Goal: Manage account settings

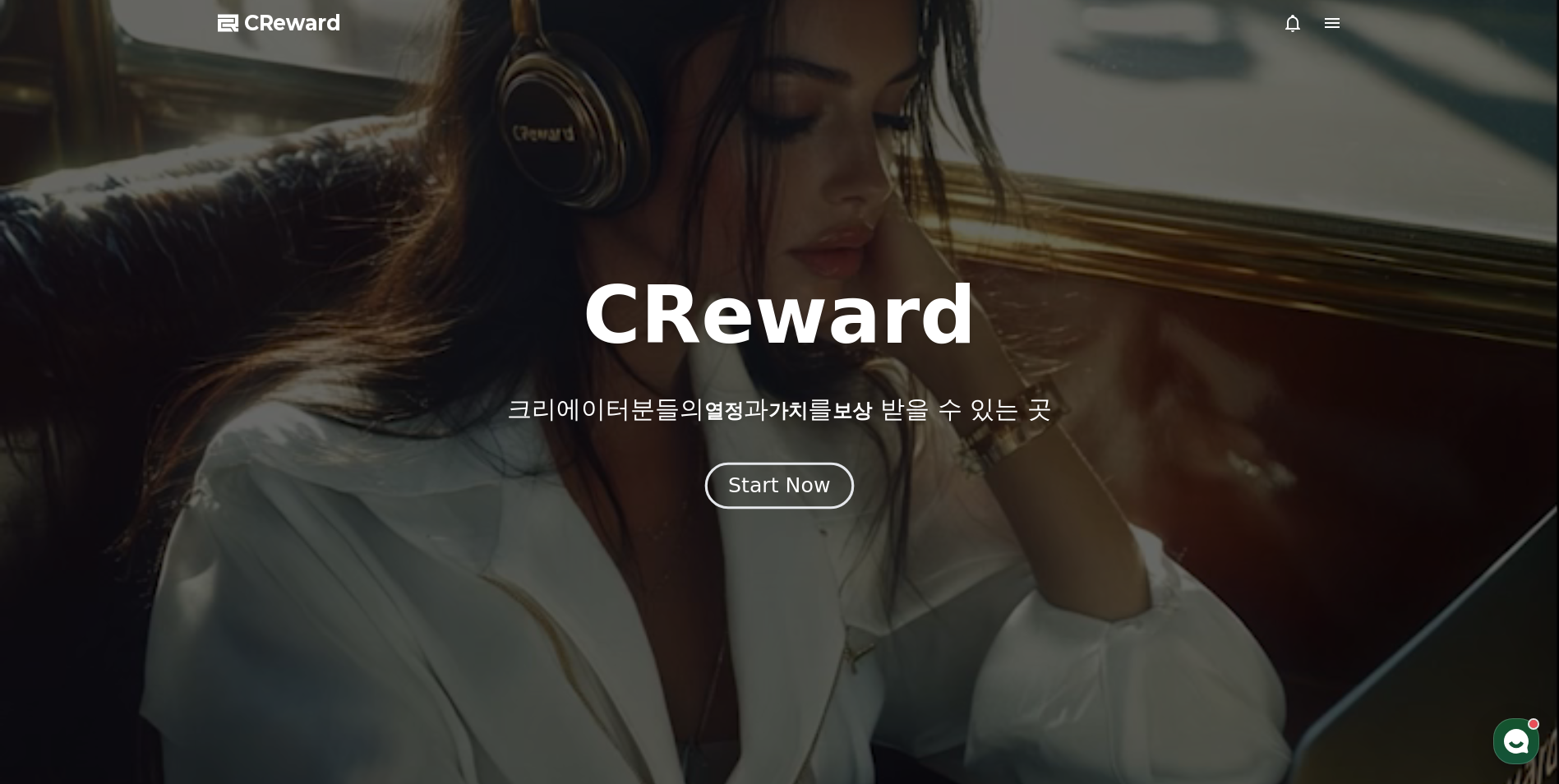
click at [812, 488] on div "Start Now" at bounding box center [779, 485] width 102 height 28
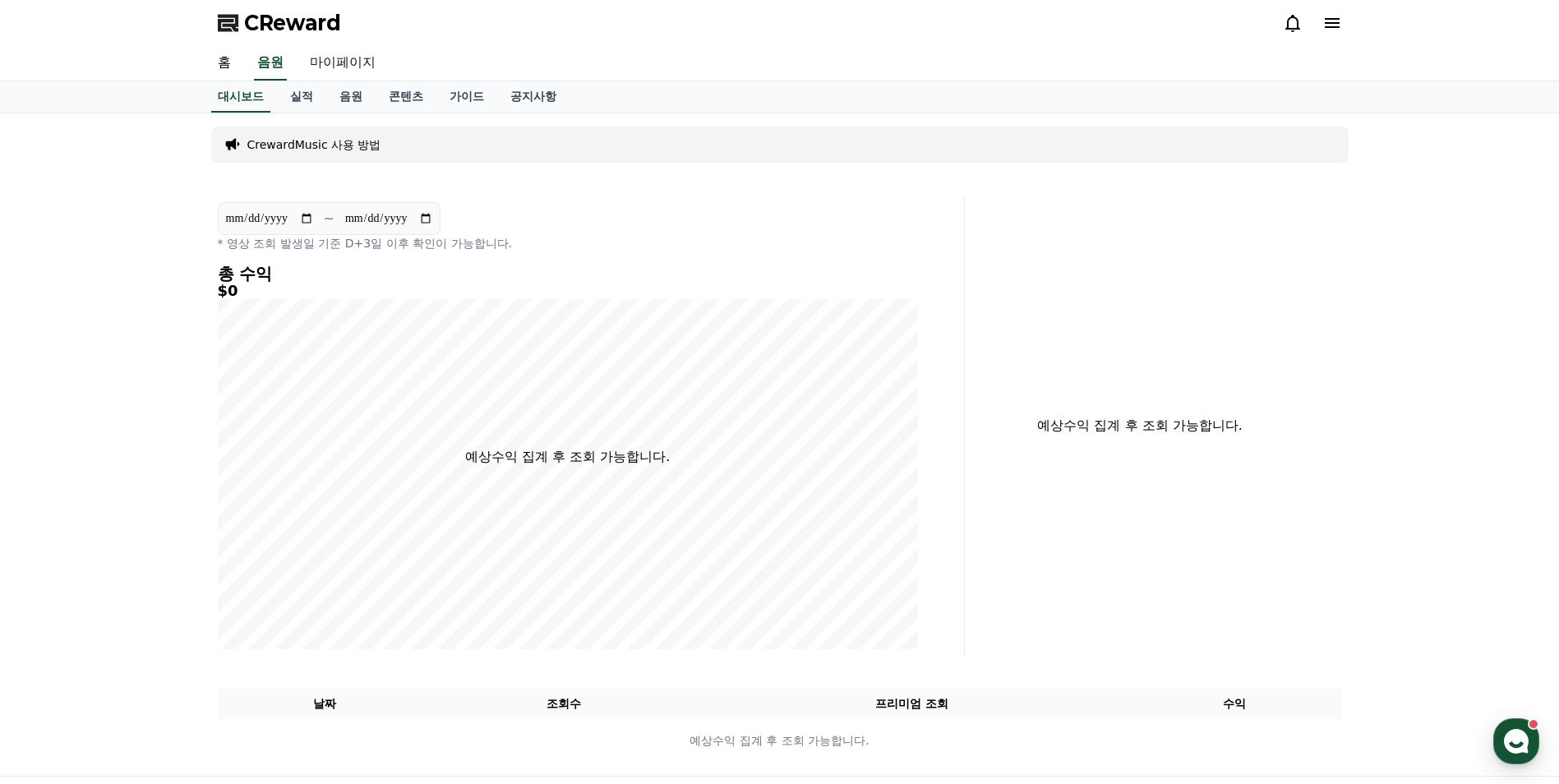
click at [352, 60] on link "마이페이지" at bounding box center [343, 62] width 92 height 34
select select "**********"
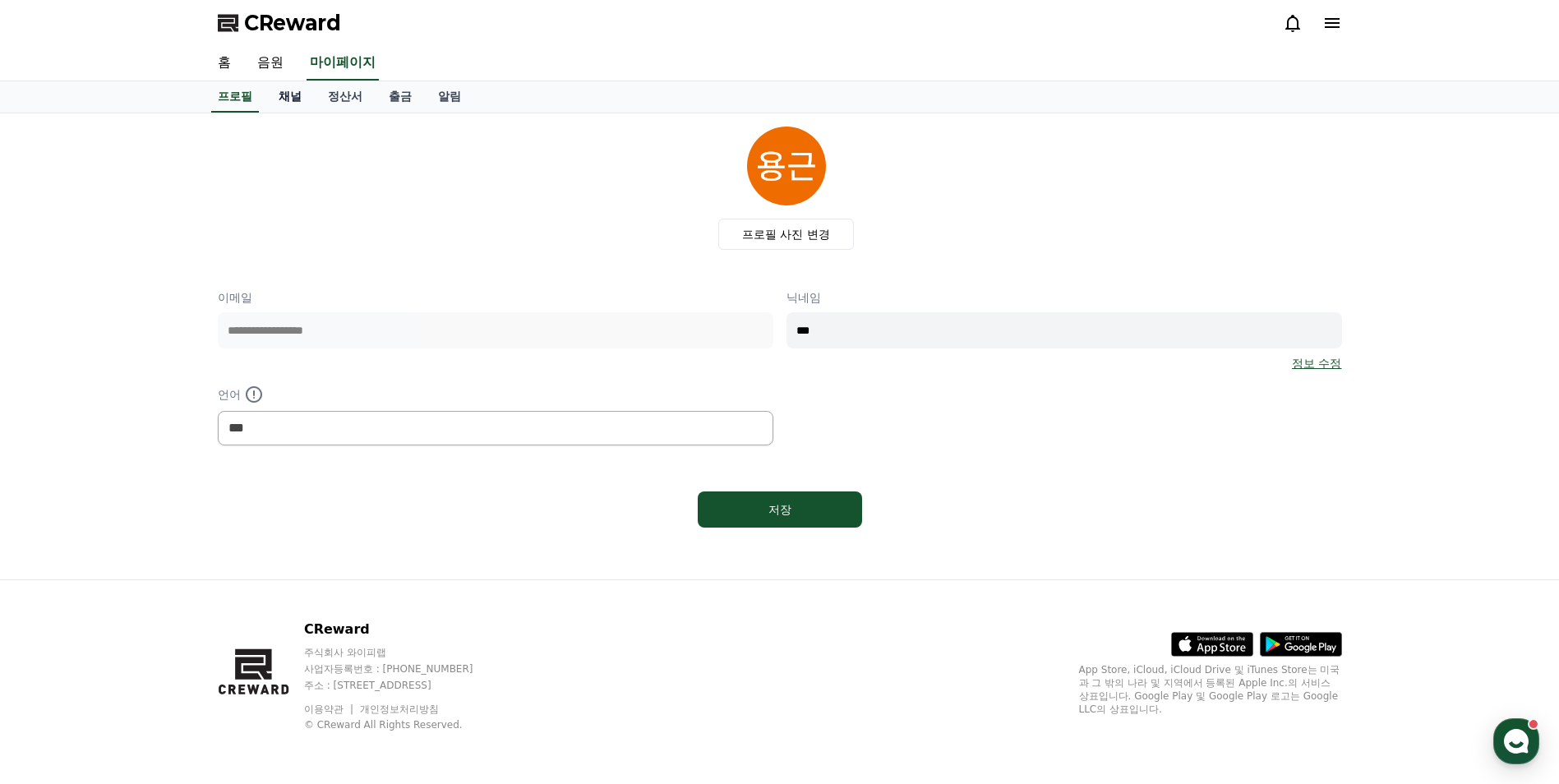
click at [296, 95] on link "채널" at bounding box center [290, 97] width 50 height 31
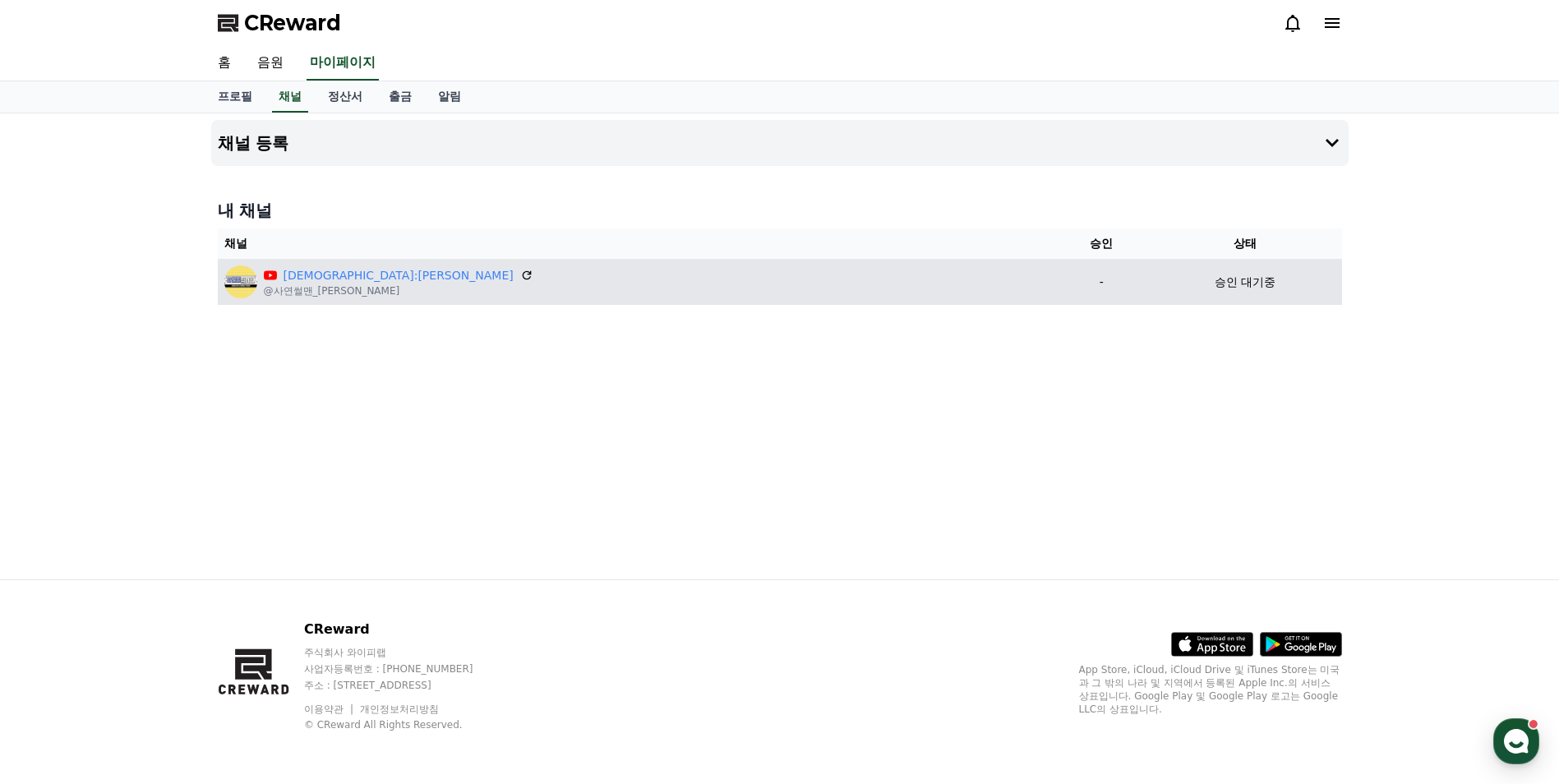
click at [1061, 284] on p "-" at bounding box center [1101, 282] width 81 height 18
click at [522, 279] on icon at bounding box center [526, 275] width 10 height 10
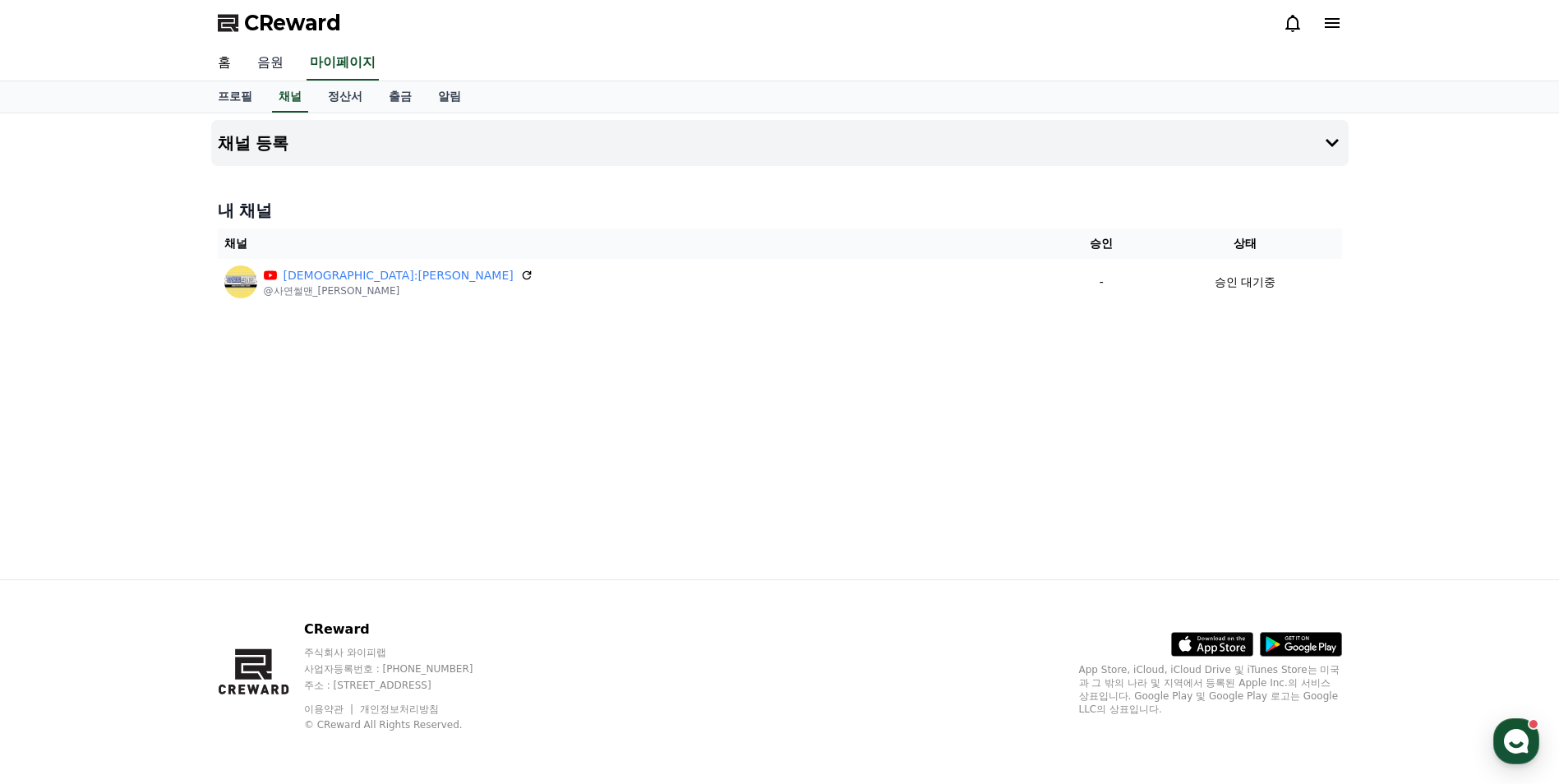
click at [257, 53] on link "음원" at bounding box center [271, 62] width 53 height 34
click at [272, 60] on link "음원" at bounding box center [271, 62] width 33 height 34
click at [328, 55] on link "마이페이지" at bounding box center [343, 62] width 92 height 34
click at [219, 57] on link "홈" at bounding box center [224, 62] width 40 height 34
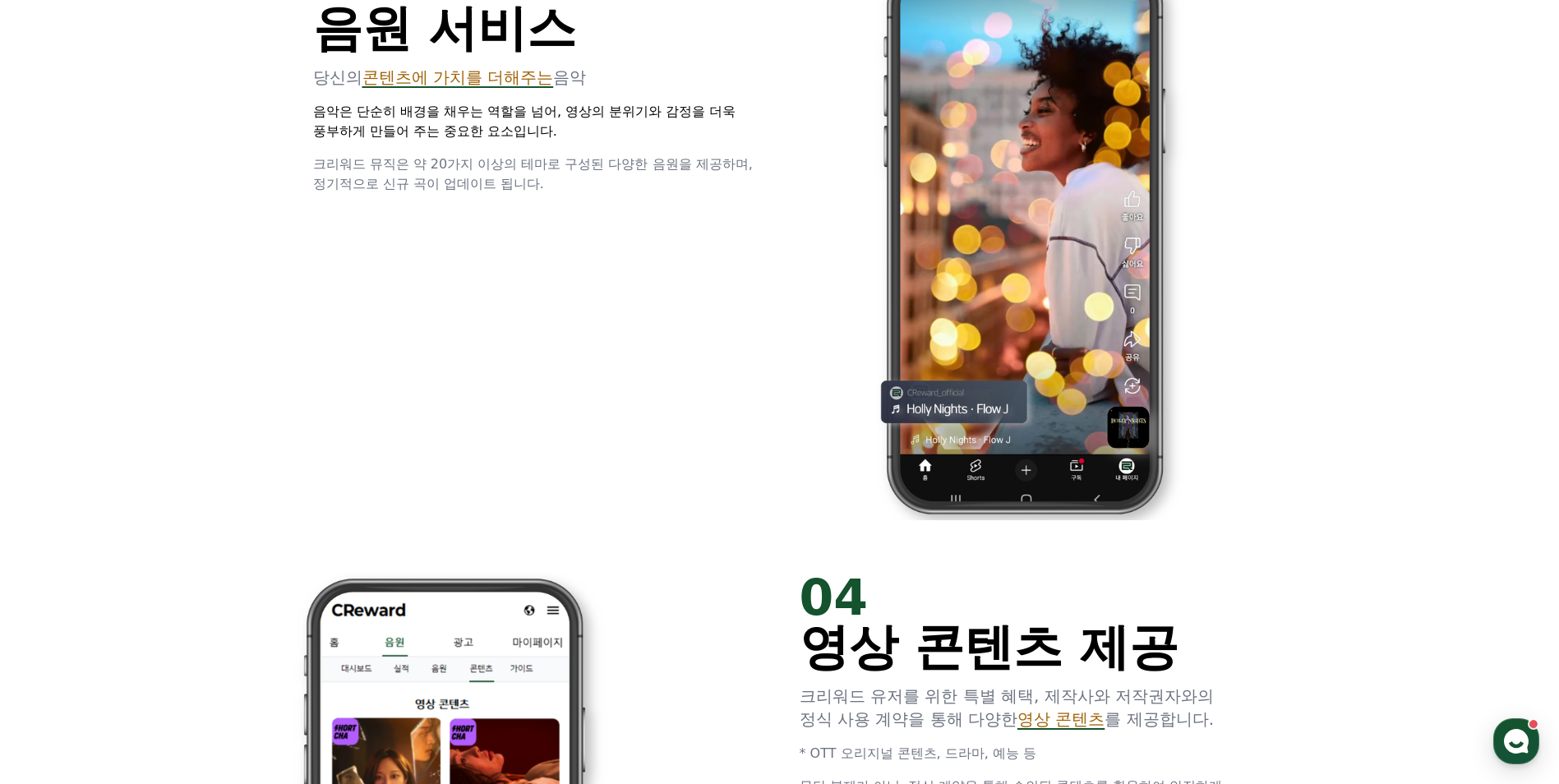
scroll to position [2479, 0]
